Goal: Task Accomplishment & Management: Manage account settings

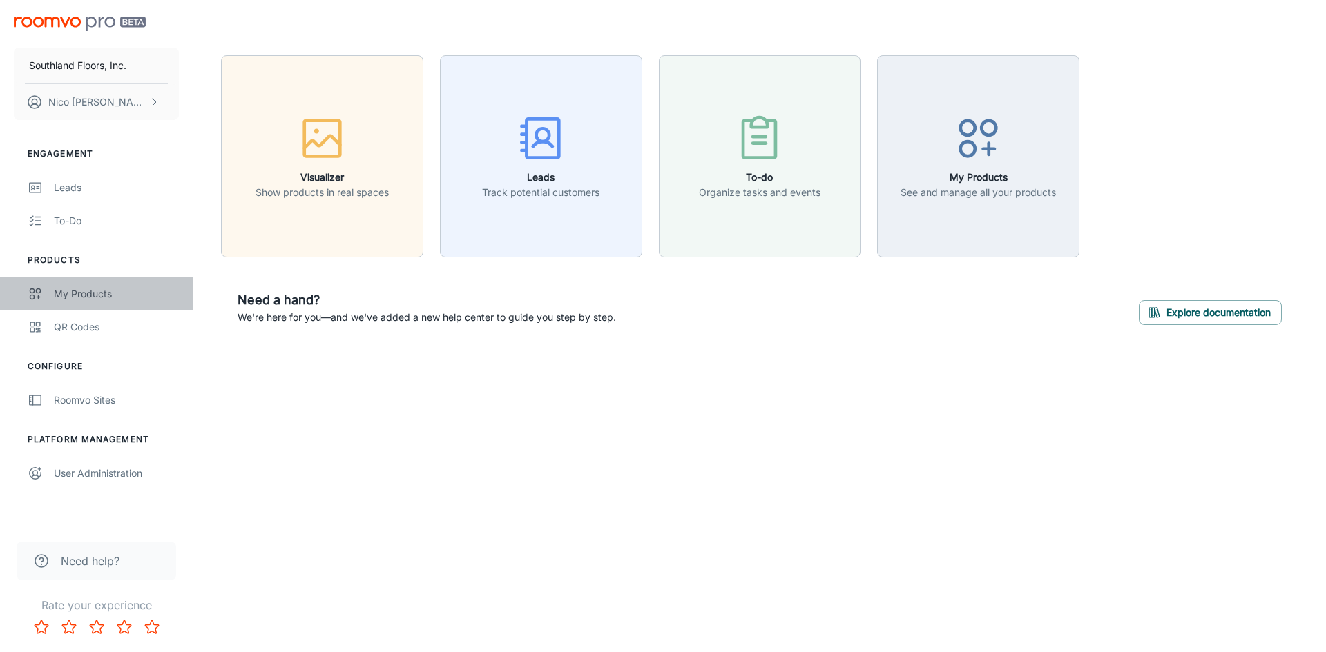
click at [81, 300] on div "My Products" at bounding box center [116, 294] width 125 height 15
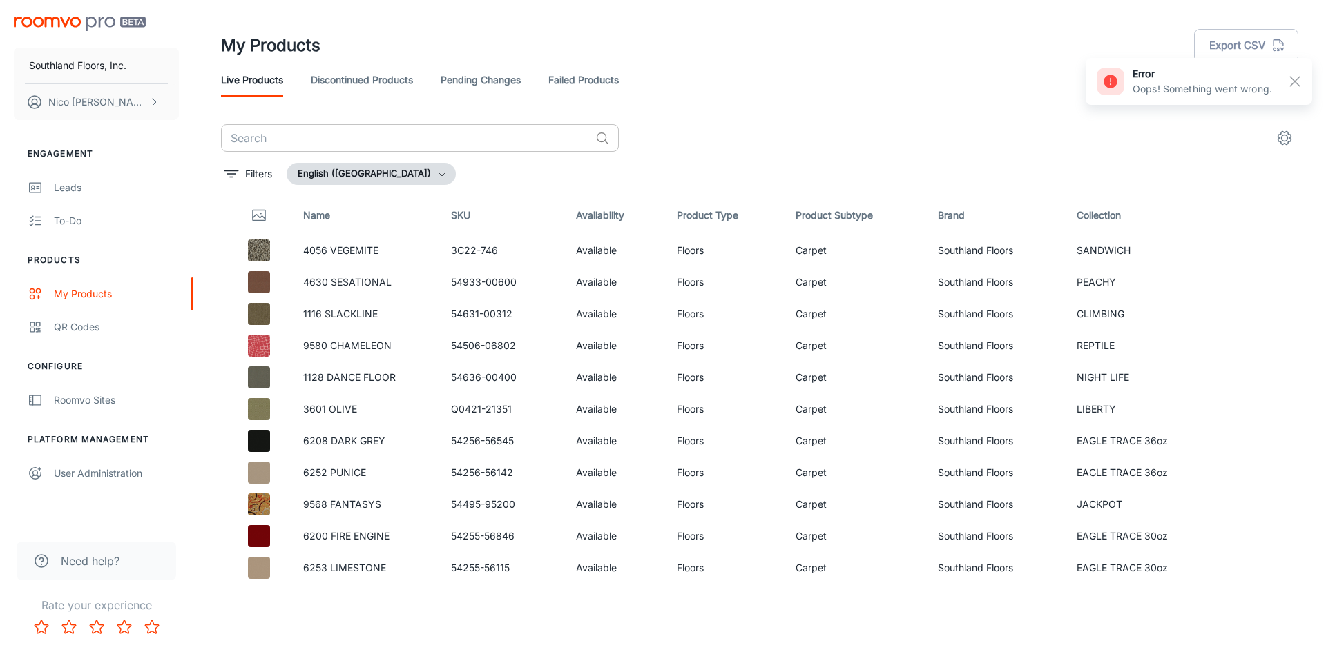
click at [409, 124] on input "text" at bounding box center [405, 138] width 369 height 28
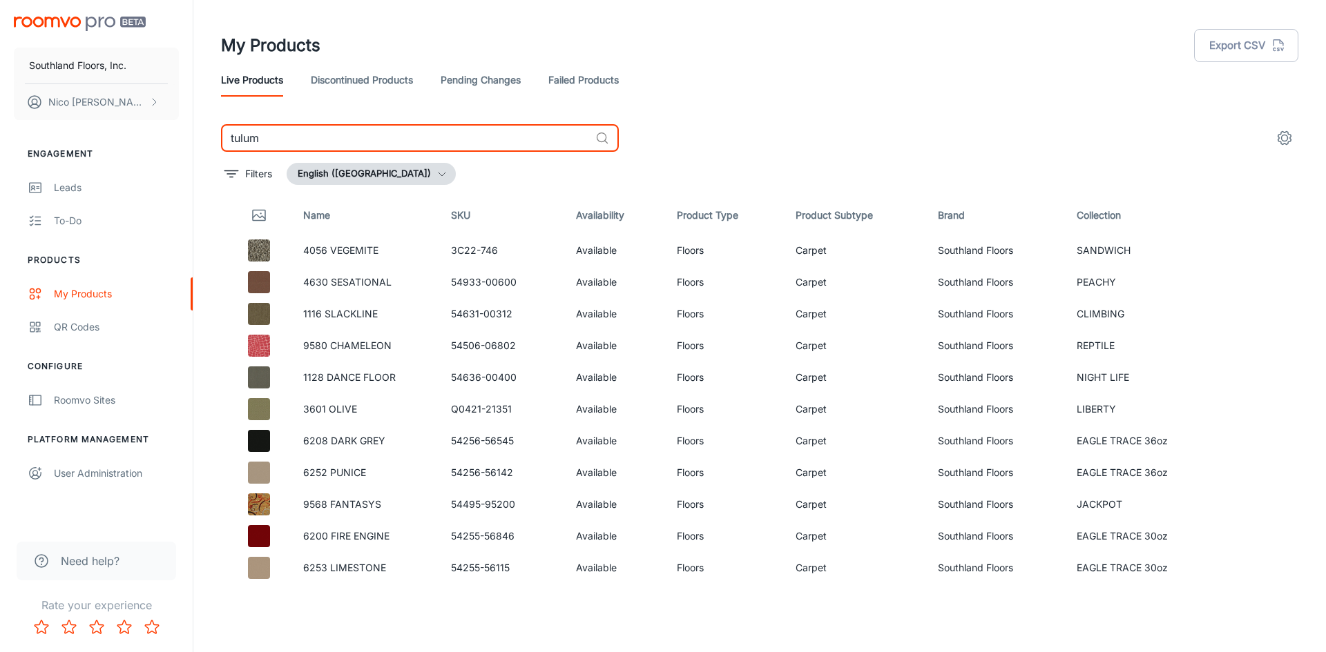
type input "tulum"
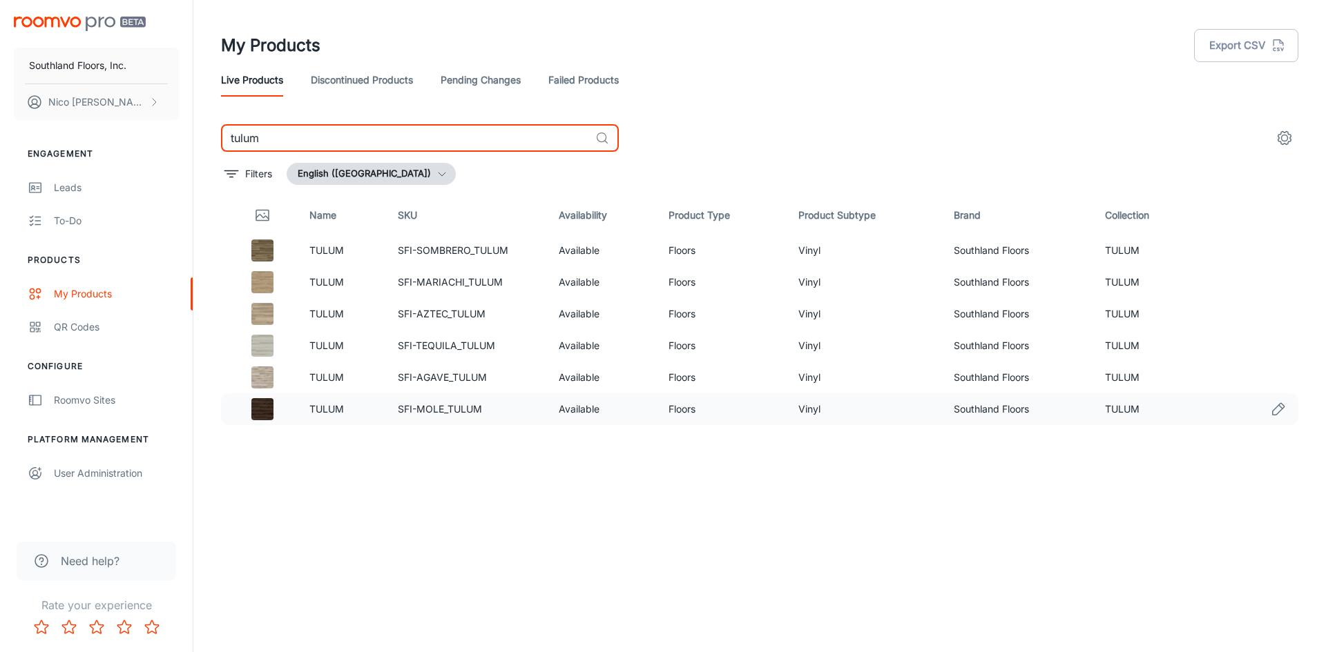
click at [458, 411] on td "SFI-MOLE_TULUM" at bounding box center [468, 410] width 162 height 32
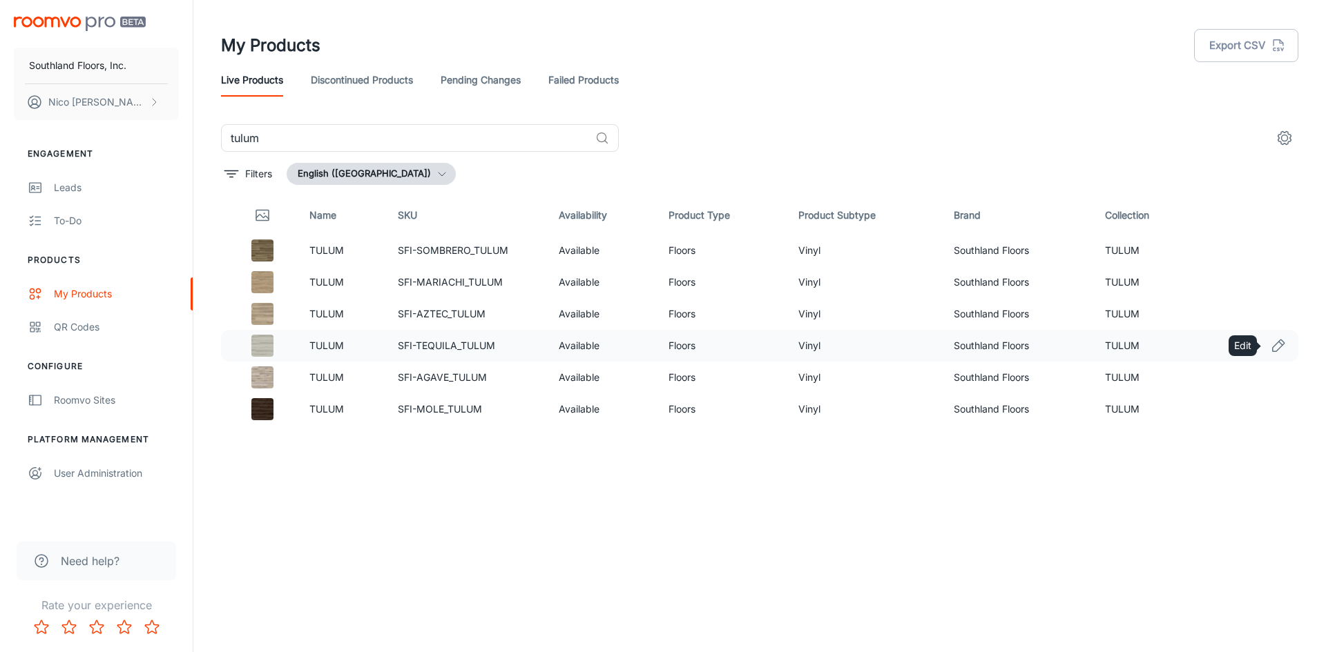
click at [1274, 345] on icon "Edit" at bounding box center [1278, 346] width 17 height 17
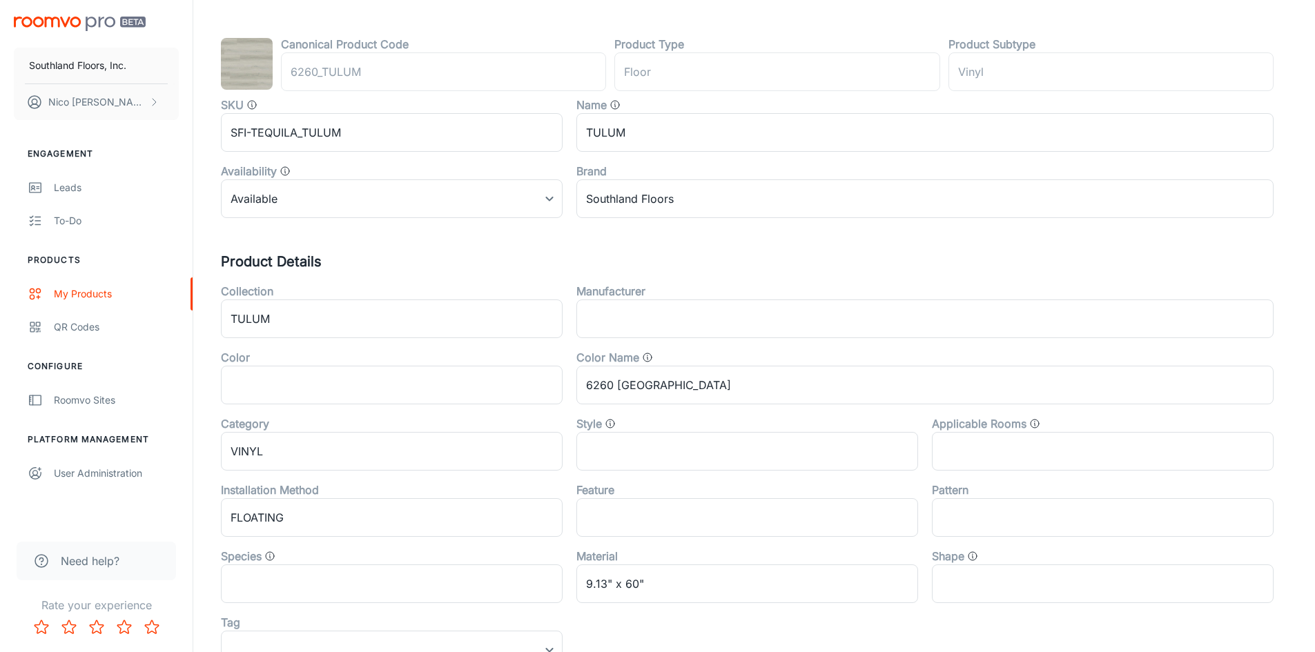
scroll to position [93, 0]
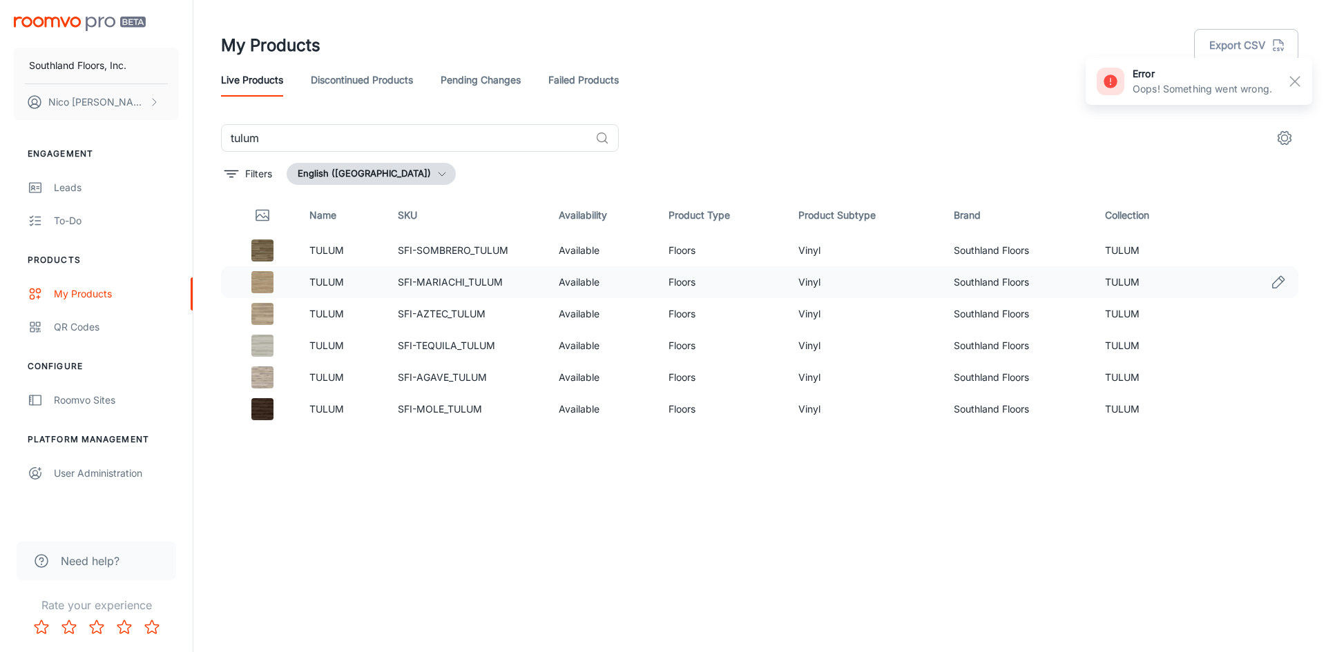
click at [454, 284] on td "SFI-MARIACHI_TULUM" at bounding box center [468, 282] width 162 height 32
click at [1272, 249] on icon "Edit" at bounding box center [1278, 250] width 17 height 17
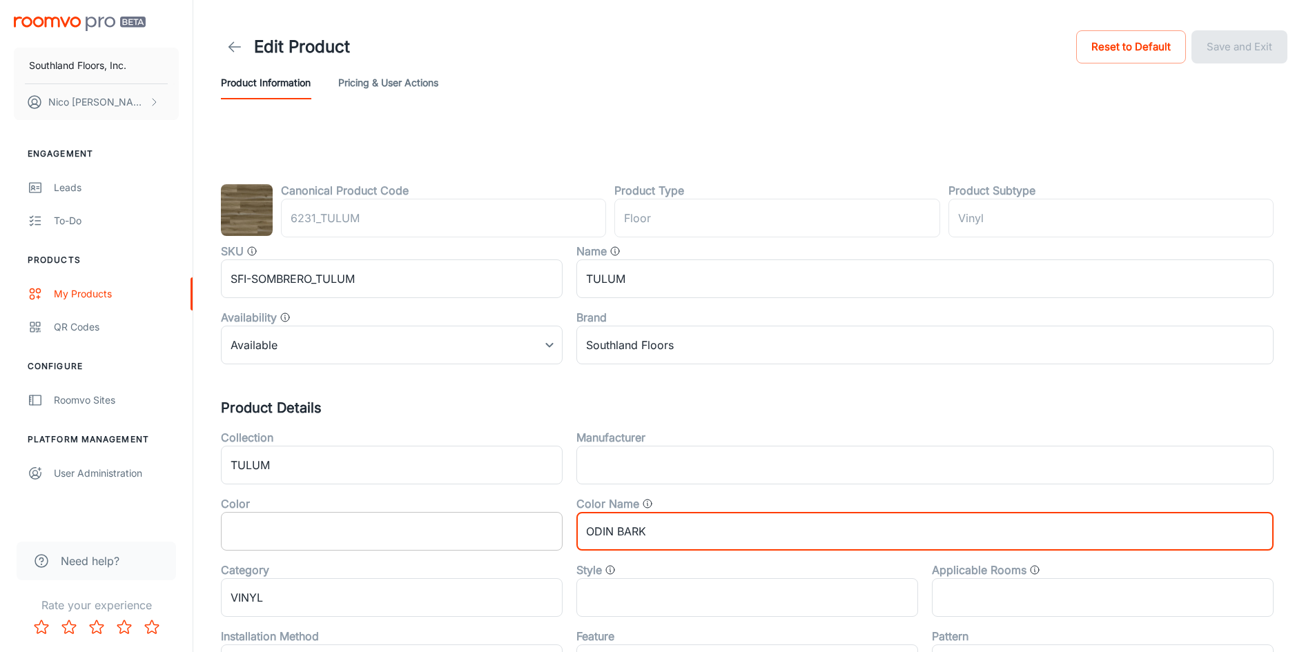
drag, startPoint x: 700, startPoint y: 525, endPoint x: 540, endPoint y: 519, distance: 160.3
click at [540, 519] on div "Collection TULUM ​ Manufacturer ​ Color ​ Color Name ODIN BARK ​ Category VINYL…" at bounding box center [740, 650] width 1067 height 464
type input "113 Sombrero"
click at [1233, 52] on button "Save and Exit" at bounding box center [1240, 46] width 96 height 33
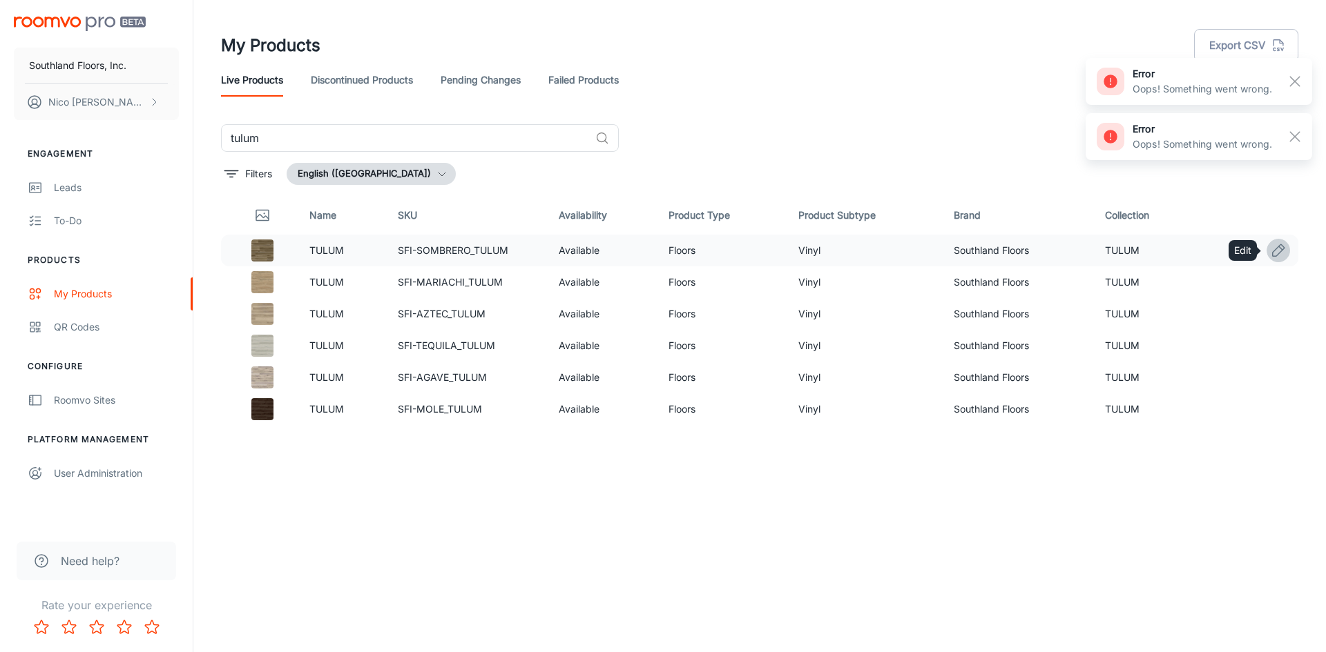
click at [1274, 252] on icon "Edit" at bounding box center [1278, 250] width 17 height 17
click at [476, 282] on td "SFI-MARIACHI_TULUM" at bounding box center [468, 282] width 162 height 32
click at [1272, 278] on icon "Edit" at bounding box center [1278, 282] width 17 height 17
